Goal: Find specific page/section: Find specific page/section

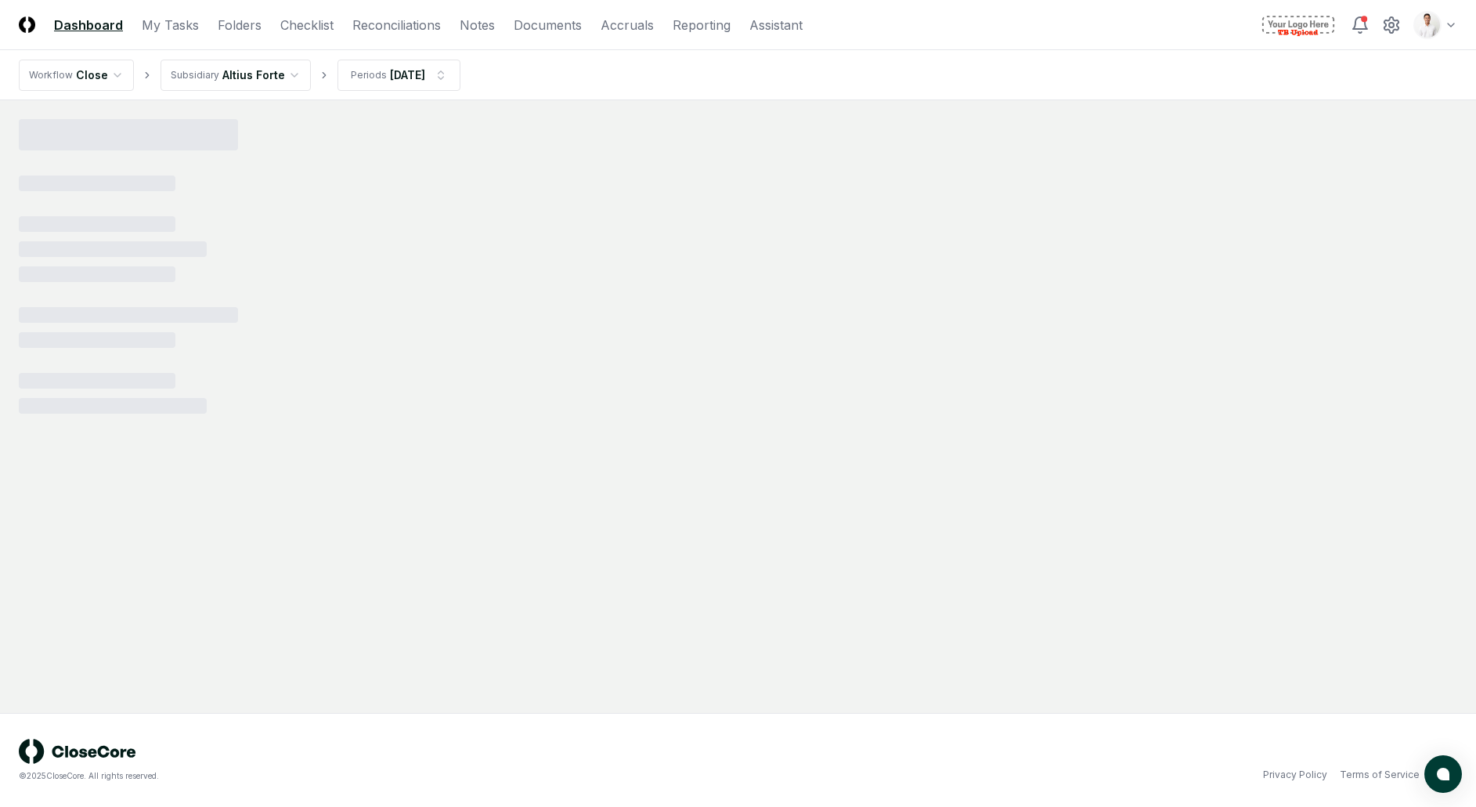
click at [1428, 30] on html "CloseCore Dashboard My Tasks Folders Checklist Reconciliations Notes Documents …" at bounding box center [738, 403] width 1476 height 807
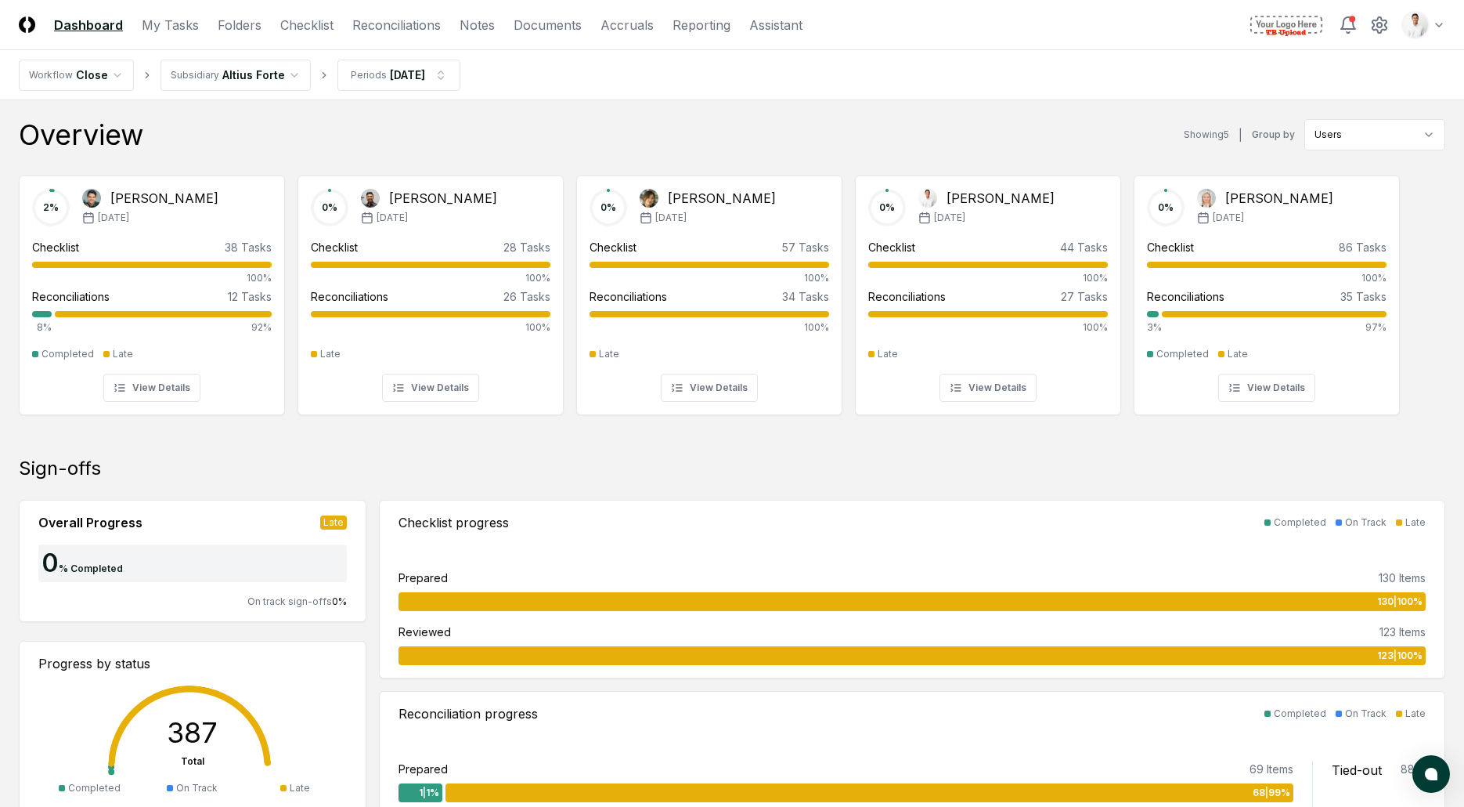
click at [292, 34] on header "CloseCore Dashboard My Tasks Folders Checklist Reconciliations Notes Documents …" at bounding box center [732, 25] width 1464 height 50
click at [294, 31] on link "Checklist" at bounding box center [306, 25] width 53 height 19
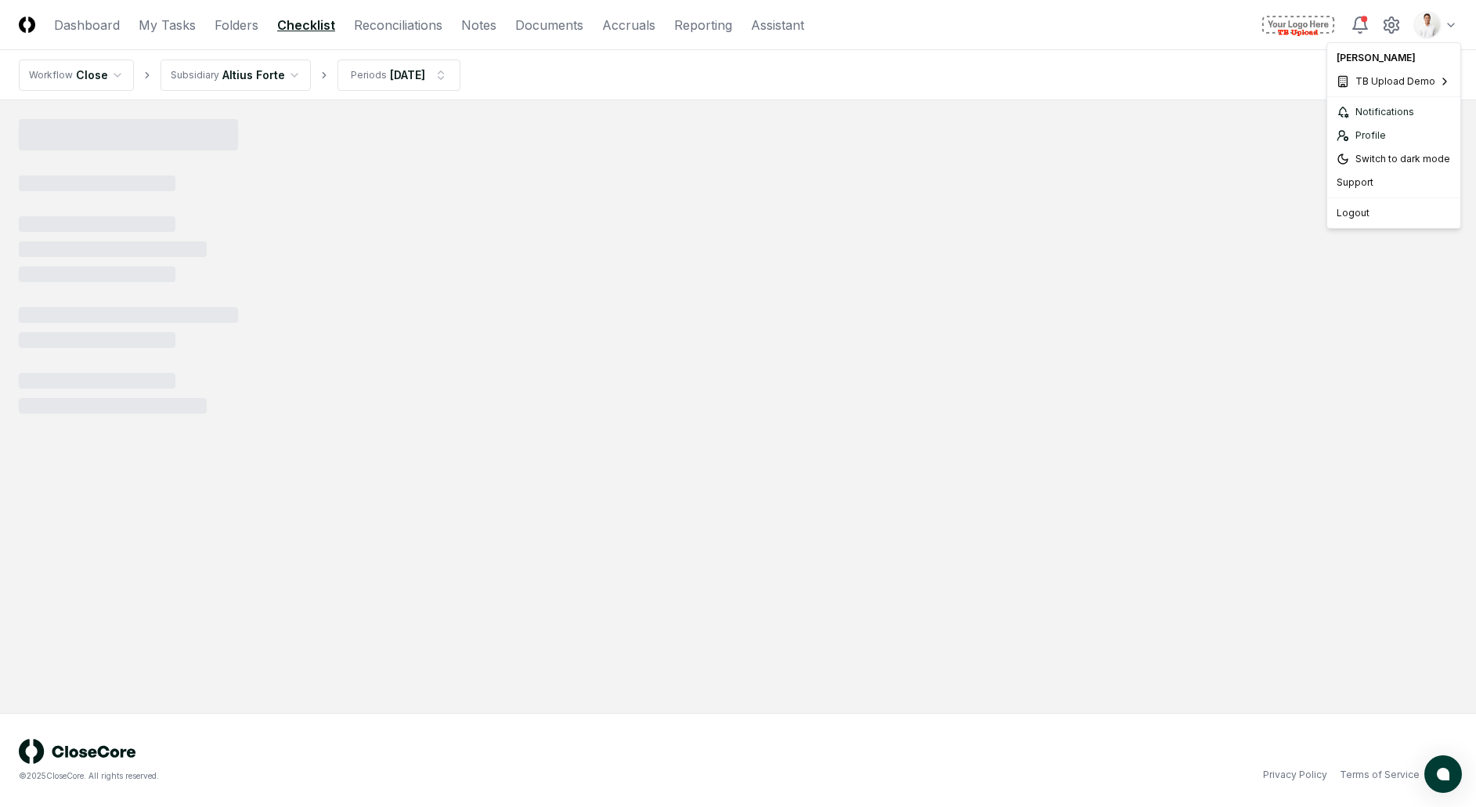
click at [1446, 31] on html "CloseCore Dashboard My Tasks Folders Checklist Reconciliations Notes Documents …" at bounding box center [738, 403] width 1476 height 807
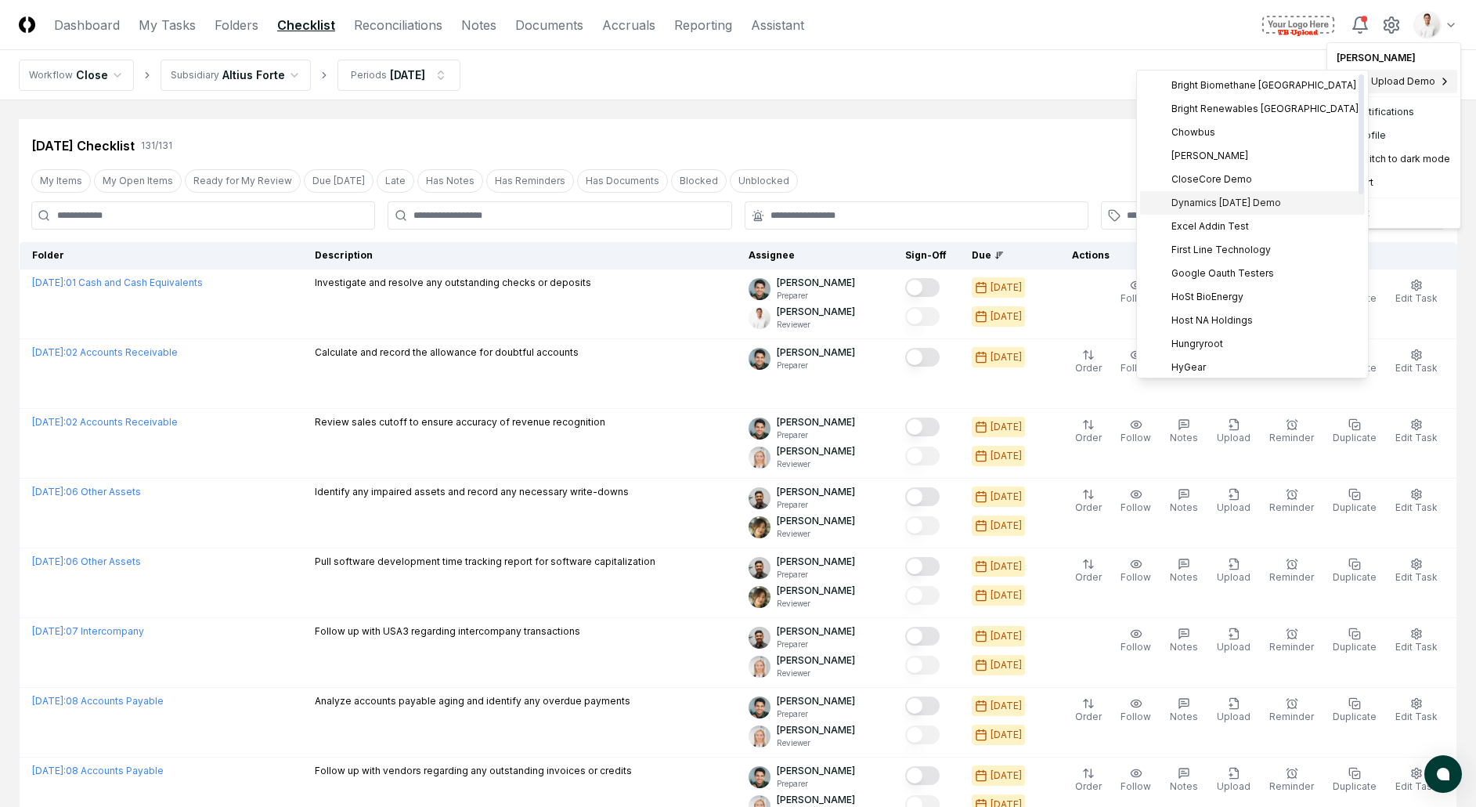
click at [1242, 200] on span "Dynamics [DATE] Demo" at bounding box center [1226, 203] width 110 height 14
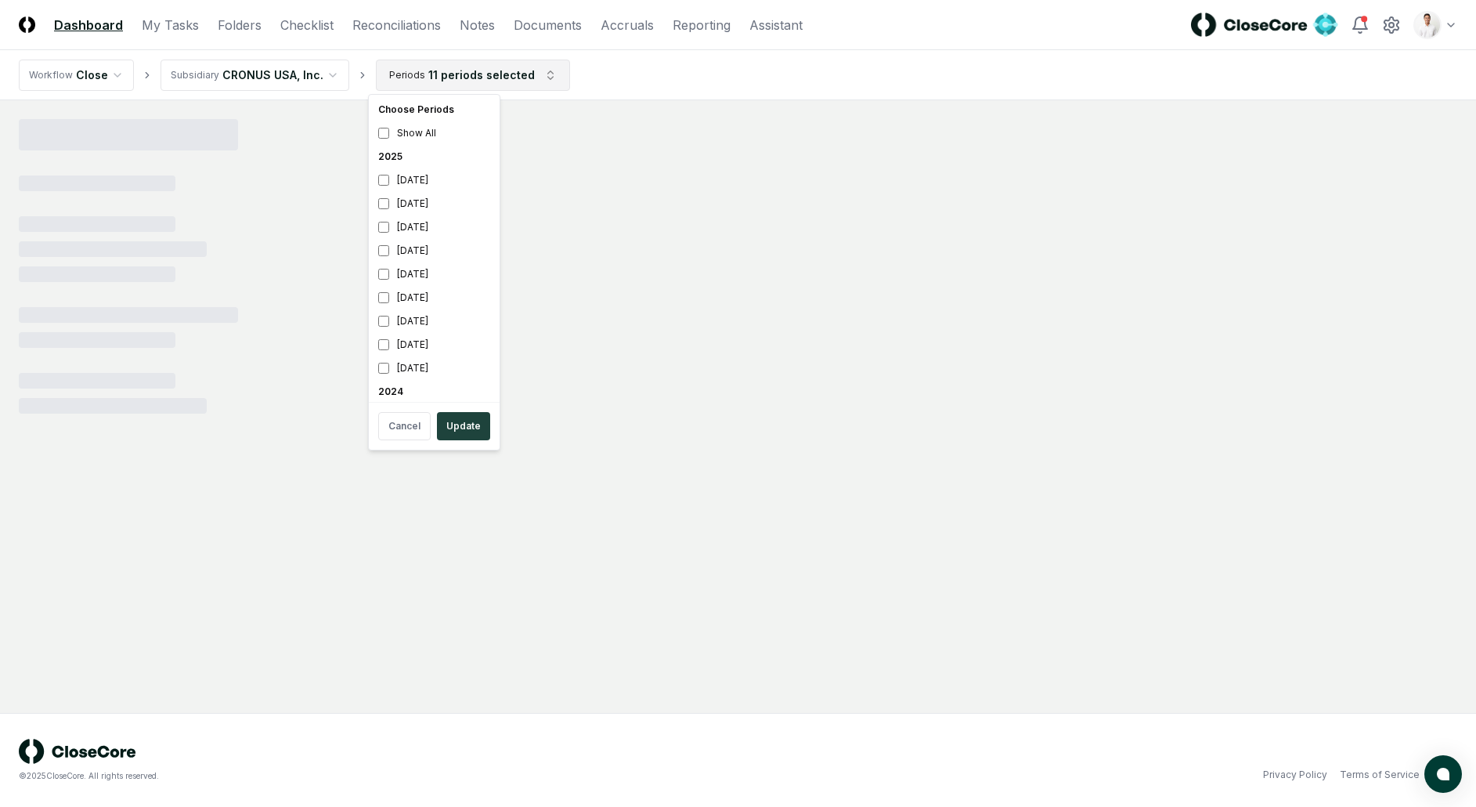
click at [428, 67] on html "CloseCore Dashboard My Tasks Folders Checklist Reconciliations Notes Documents …" at bounding box center [738, 403] width 1476 height 807
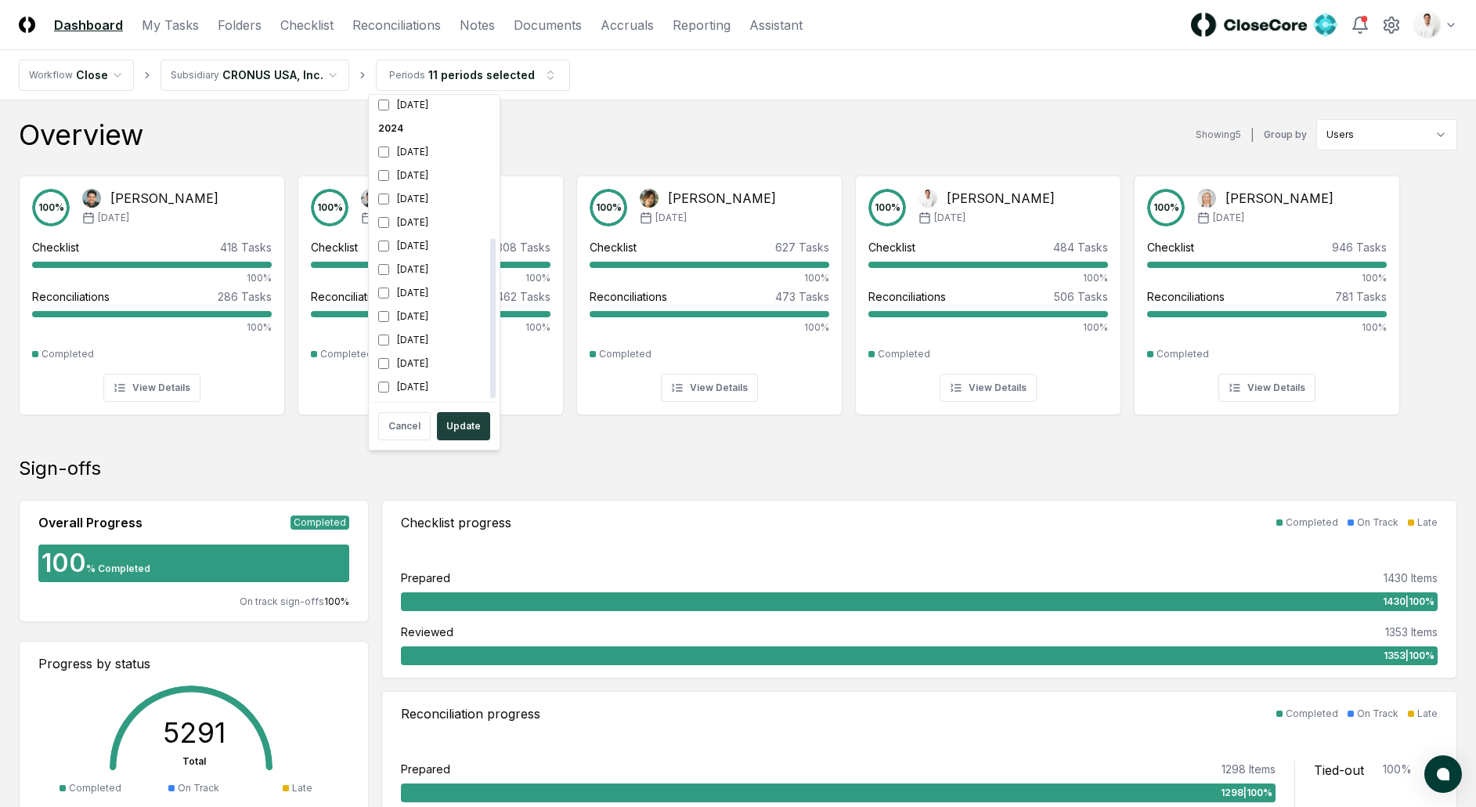
click at [398, 135] on div "2024" at bounding box center [434, 128] width 125 height 23
click at [413, 269] on div "February 2025" at bounding box center [434, 274] width 125 height 23
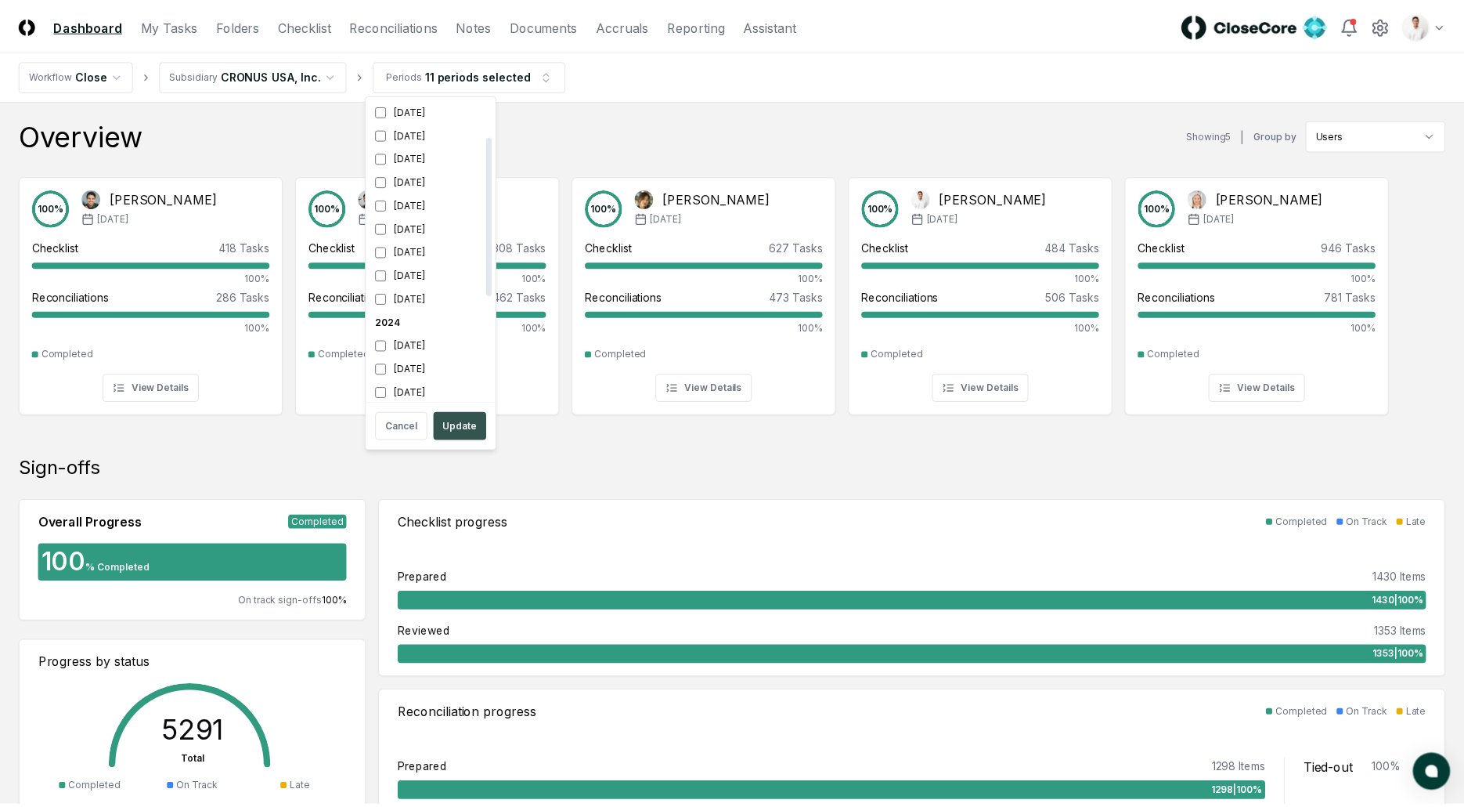
scroll to position [75, 0]
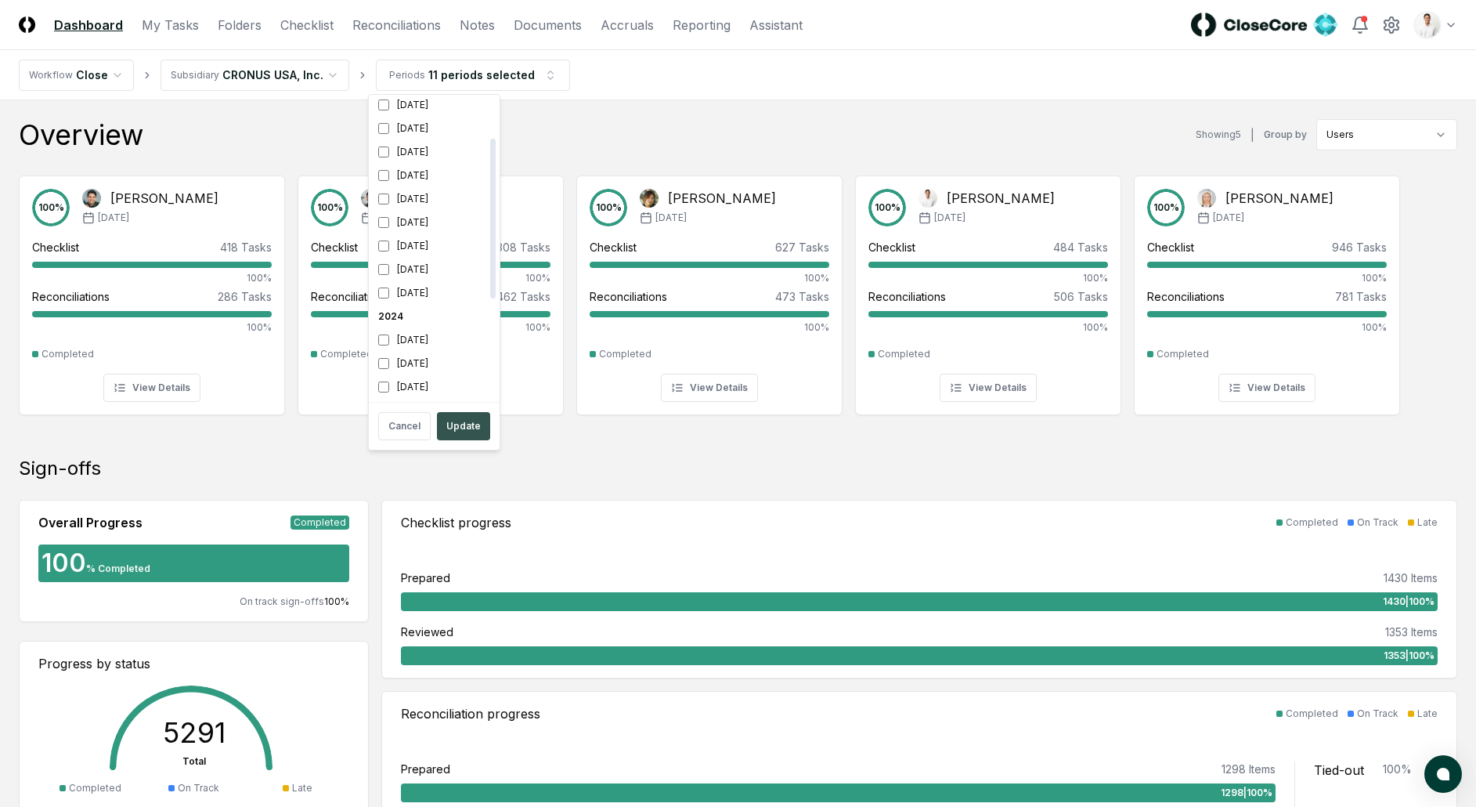
click at [449, 435] on button "Update" at bounding box center [463, 426] width 53 height 28
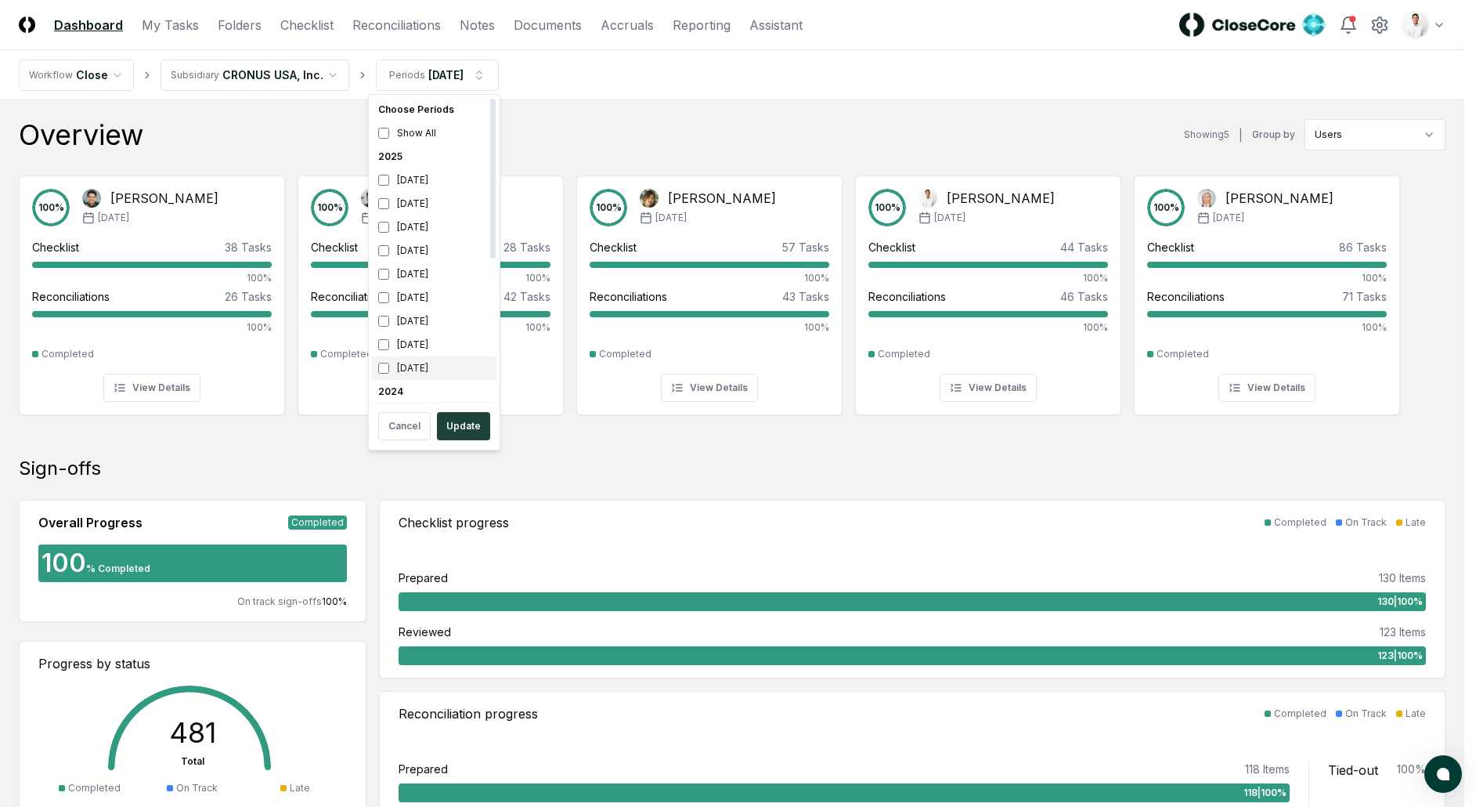
click at [424, 366] on div "January 2025" at bounding box center [434, 367] width 125 height 23
click at [421, 345] on div "February 2025" at bounding box center [434, 344] width 125 height 23
click at [470, 431] on button "Update" at bounding box center [463, 426] width 53 height 28
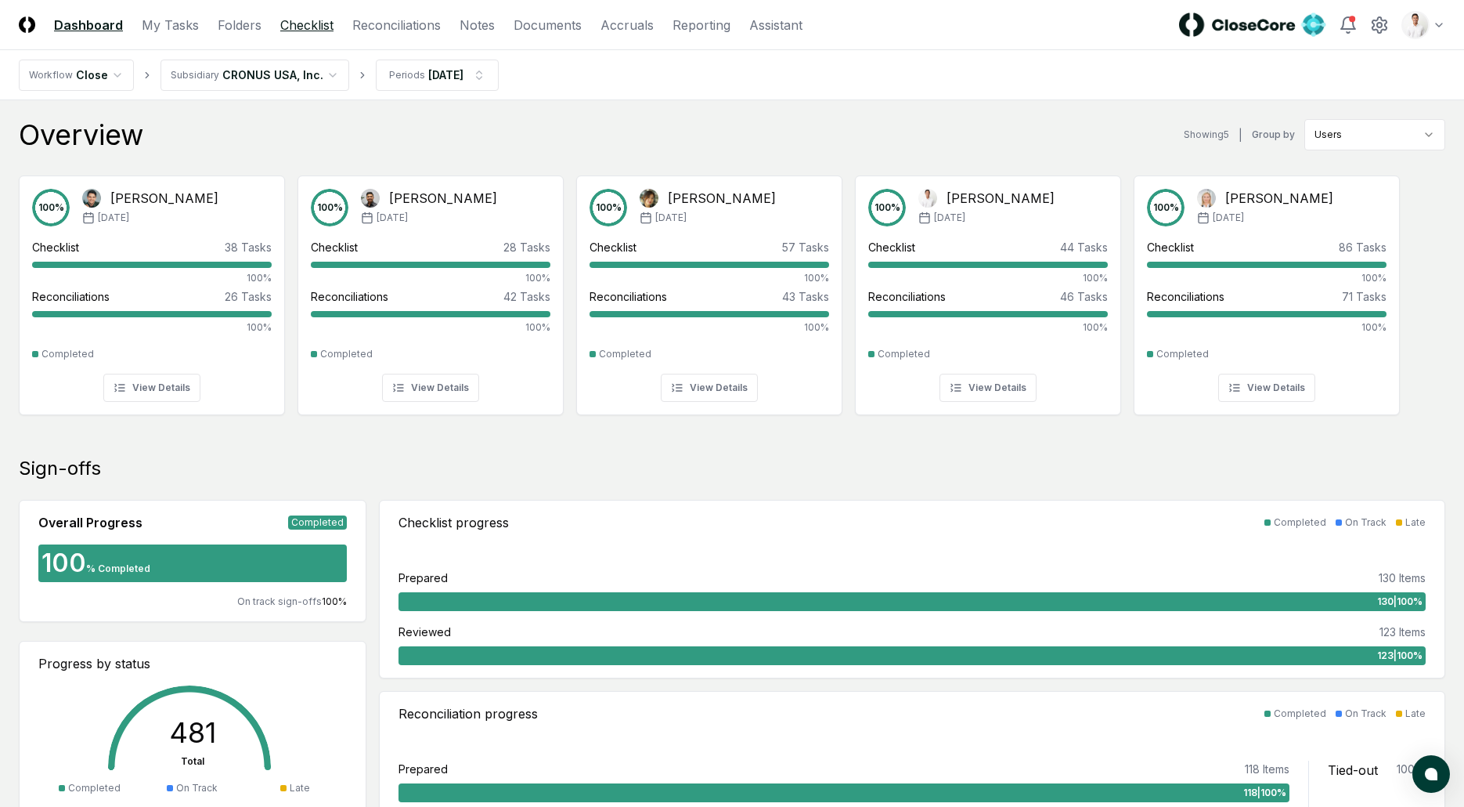
click at [309, 33] on link "Checklist" at bounding box center [306, 25] width 53 height 19
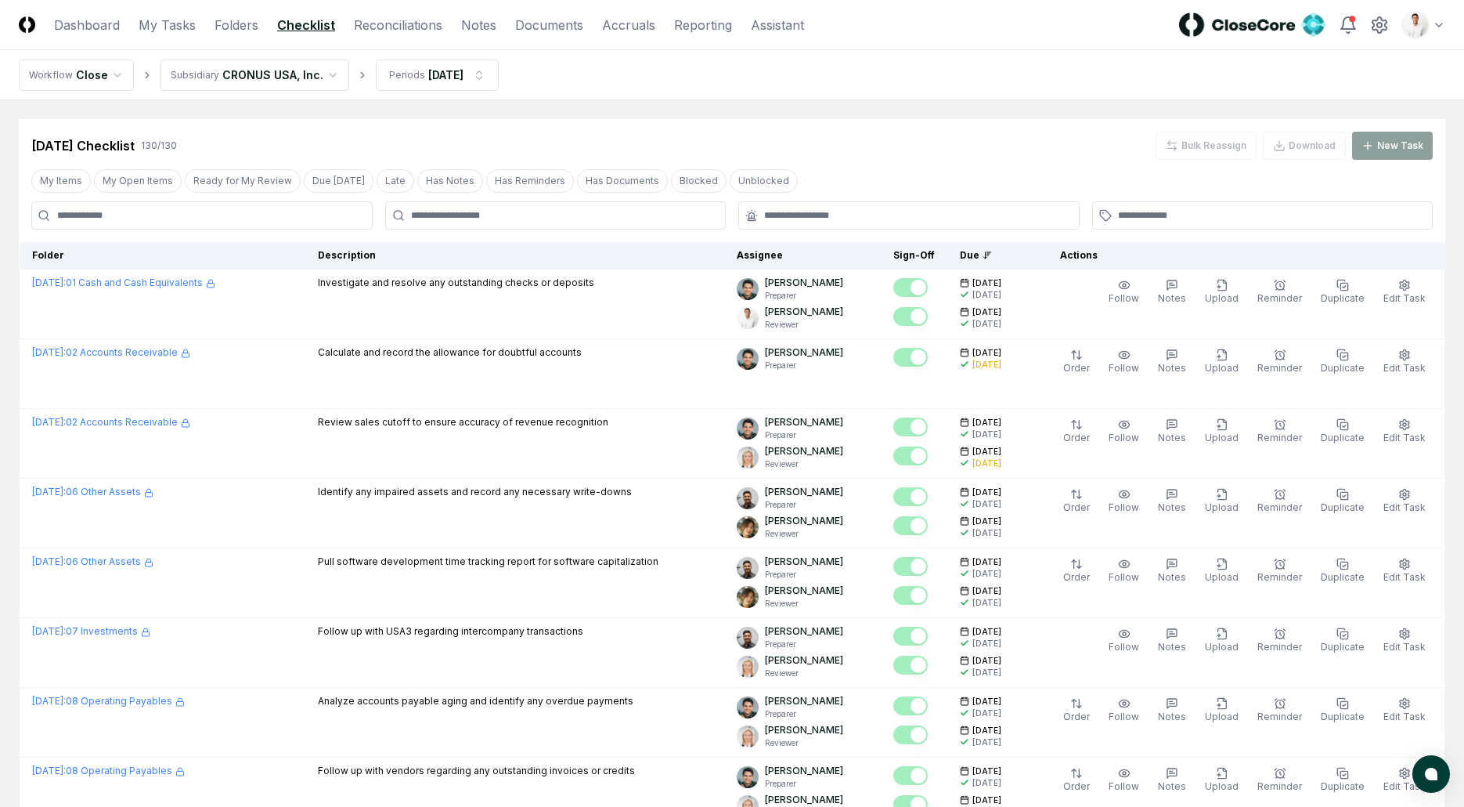
click at [497, 132] on div "Jan 2025 Checklist 130 / 130 Bulk Reassign Download New Task" at bounding box center [732, 146] width 1402 height 28
click at [558, 92] on nav "Workflow Close Subsidiary CRONUS USA, Inc. Periods Jan 2025" at bounding box center [732, 75] width 1464 height 50
click at [420, 29] on link "Reconciliations" at bounding box center [398, 25] width 88 height 19
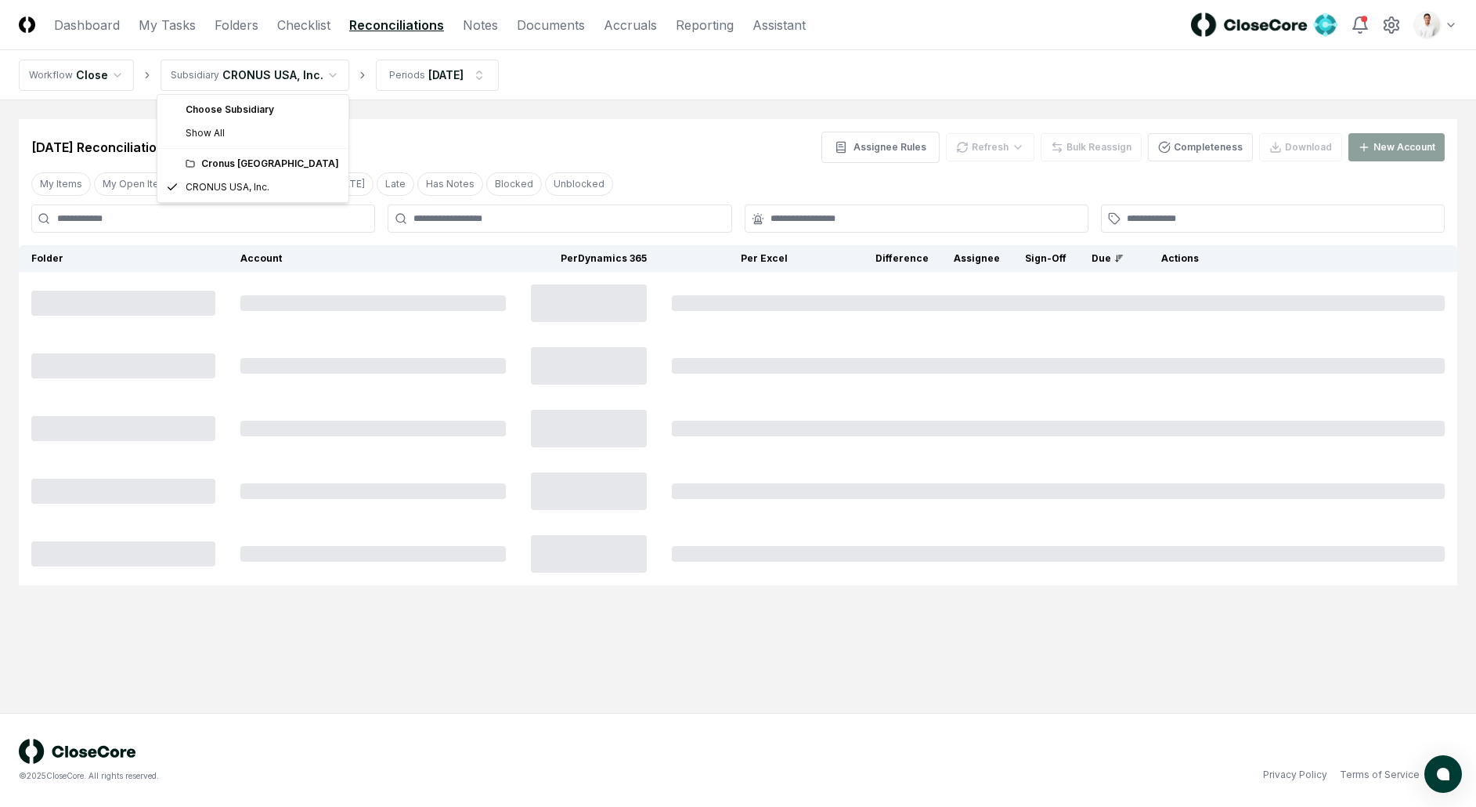
click at [286, 72] on html "CloseCore Dashboard My Tasks Folders Checklist Reconciliations Notes Documents …" at bounding box center [738, 403] width 1476 height 807
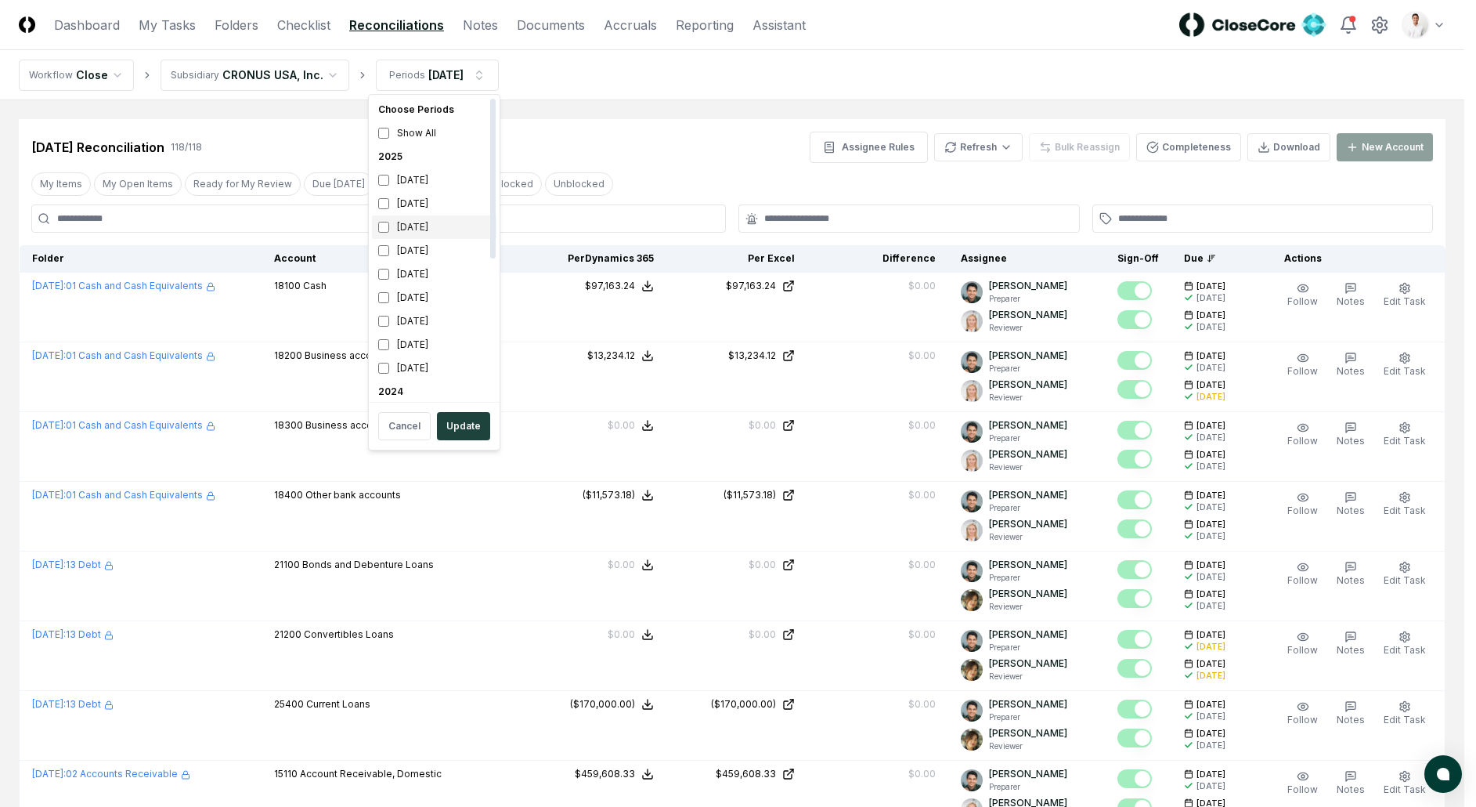
click at [435, 233] on div "[DATE]" at bounding box center [434, 226] width 125 height 23
click at [428, 366] on div "January 2025" at bounding box center [434, 367] width 125 height 23
click at [458, 417] on button "Update" at bounding box center [463, 426] width 53 height 28
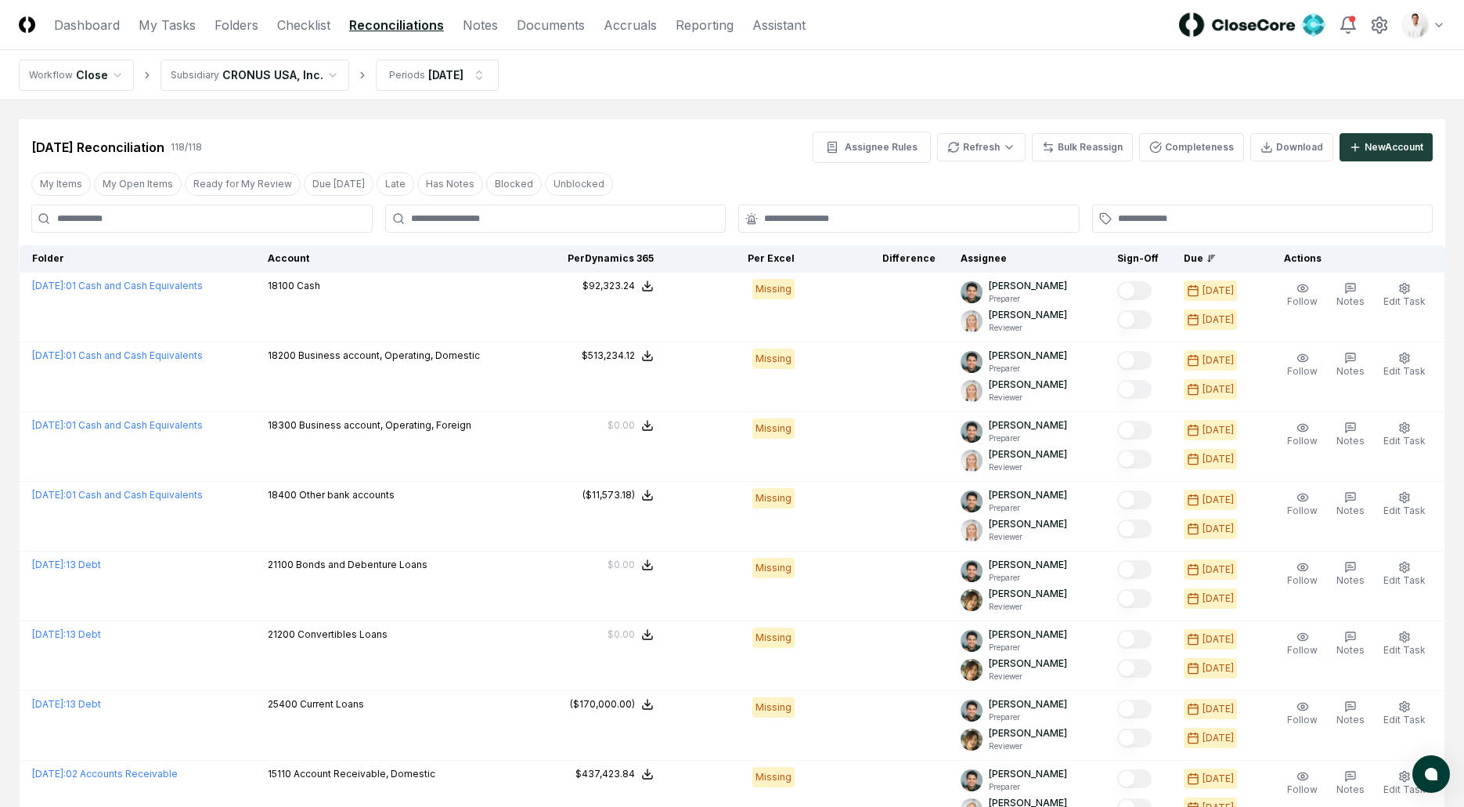
click at [672, 125] on div "Jul 2025 Reconciliation 118 / 118 Assignee Rules Refresh Bulk Reassign Complete…" at bounding box center [732, 141] width 1427 height 44
click at [319, 25] on link "Checklist" at bounding box center [303, 25] width 53 height 19
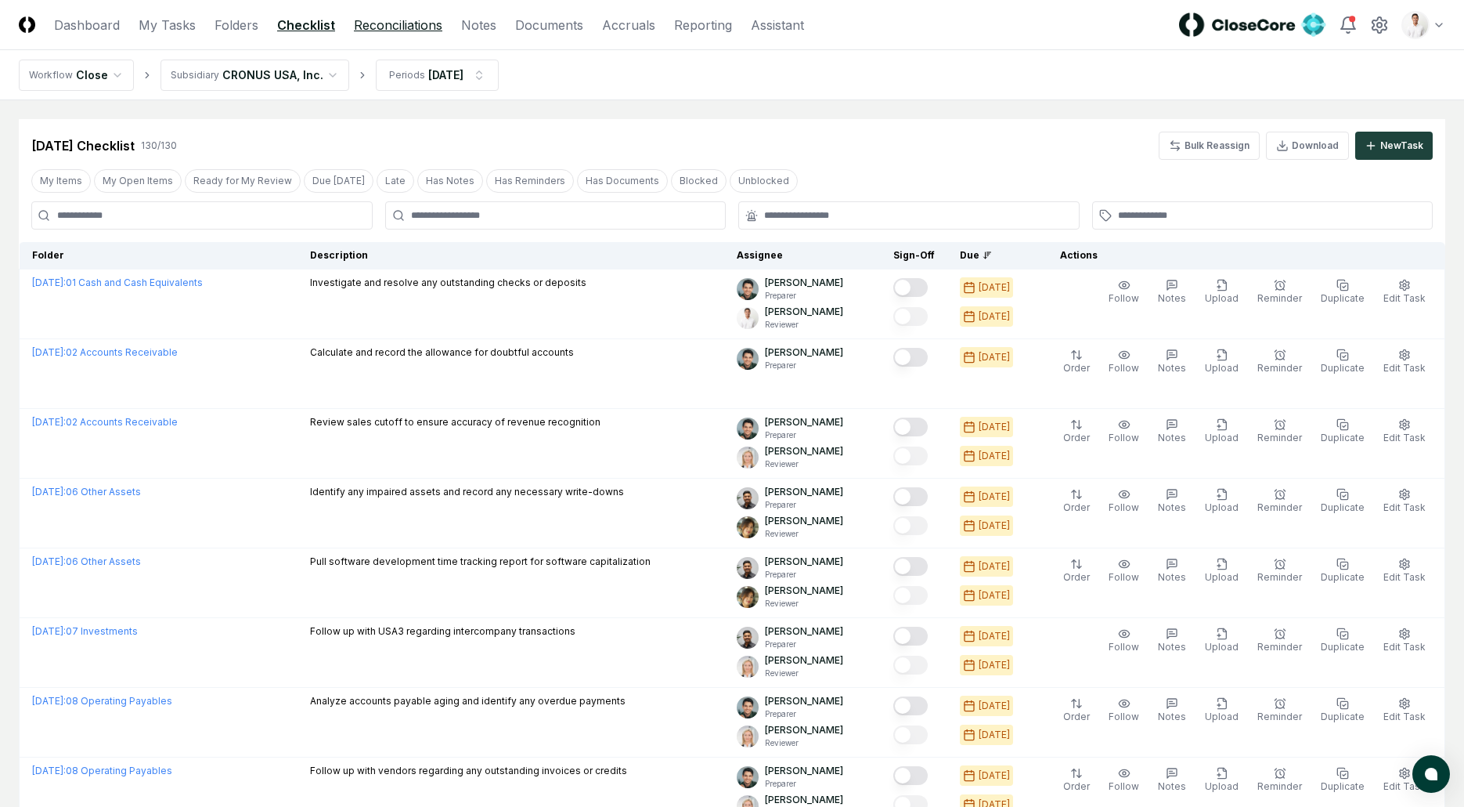
click at [401, 27] on link "Reconciliations" at bounding box center [398, 25] width 88 height 19
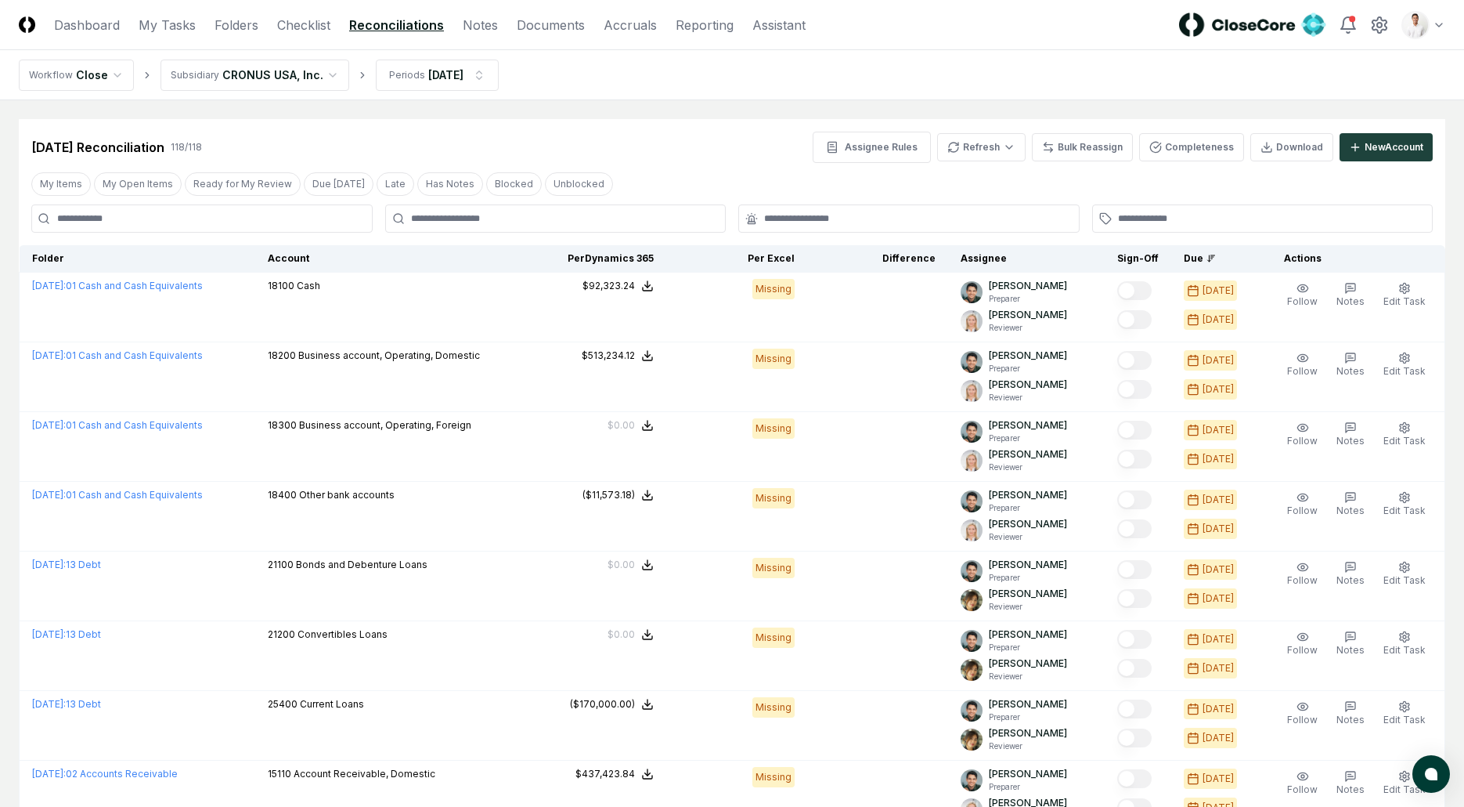
click at [712, 129] on div "Jul 2025 Reconciliation 118 / 118 Assignee Rules Refresh Bulk Reassign Complete…" at bounding box center [732, 141] width 1427 height 44
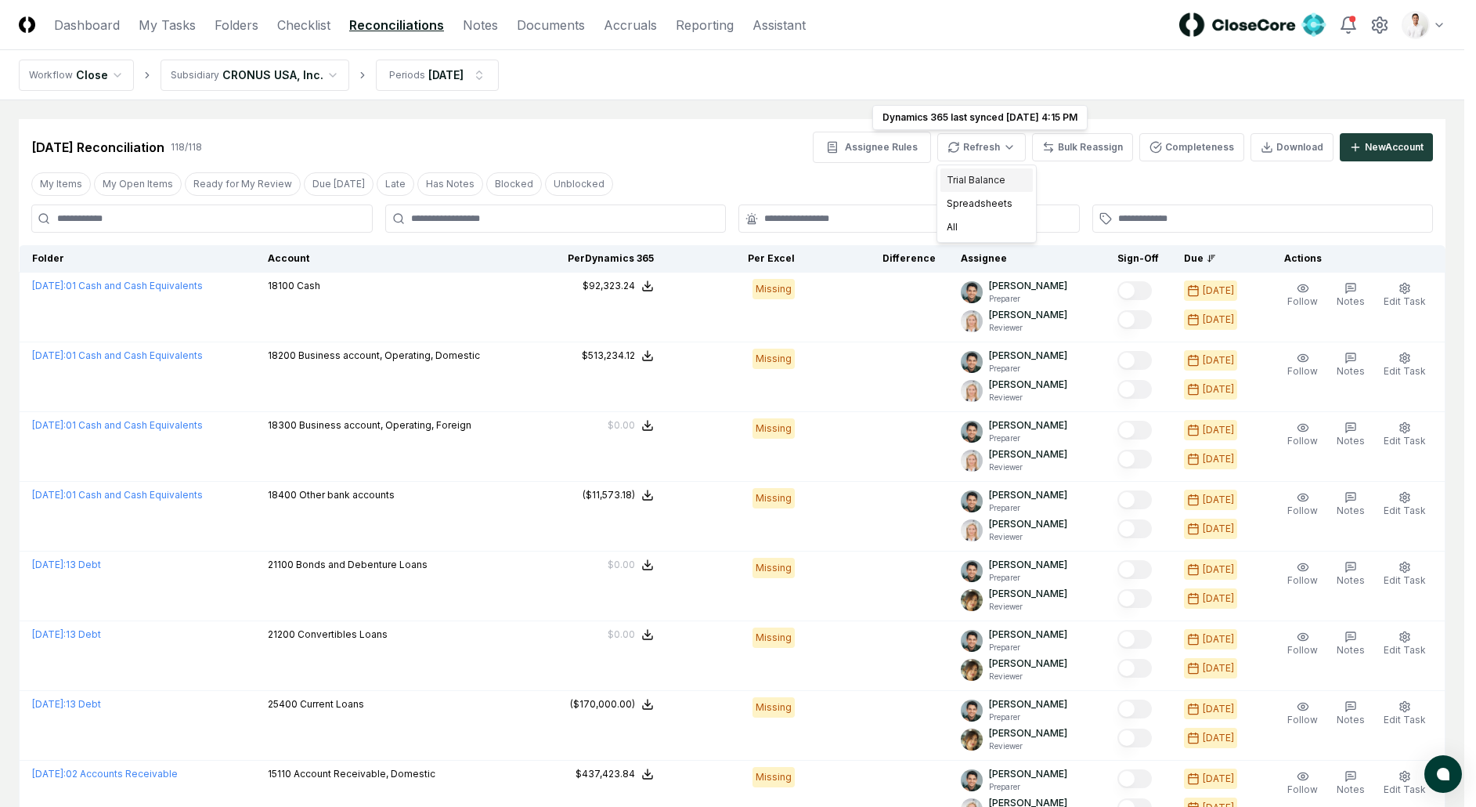
click at [962, 175] on div "Trial Balance" at bounding box center [986, 179] width 92 height 23
